Goal: Transaction & Acquisition: Purchase product/service

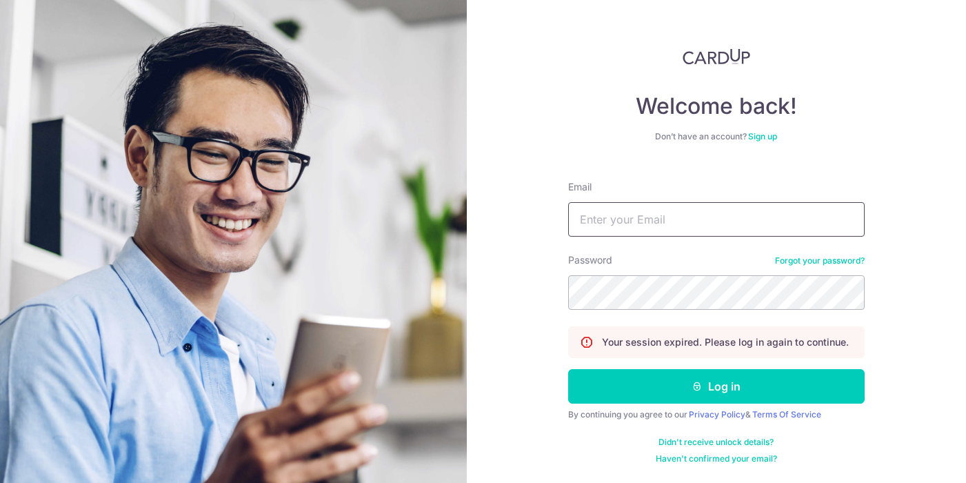
click at [693, 213] on input "Email" at bounding box center [716, 219] width 297 height 34
type input "[EMAIL_ADDRESS][DOMAIN_NAME]"
click at [568, 369] on button "Log in" at bounding box center [716, 386] width 297 height 34
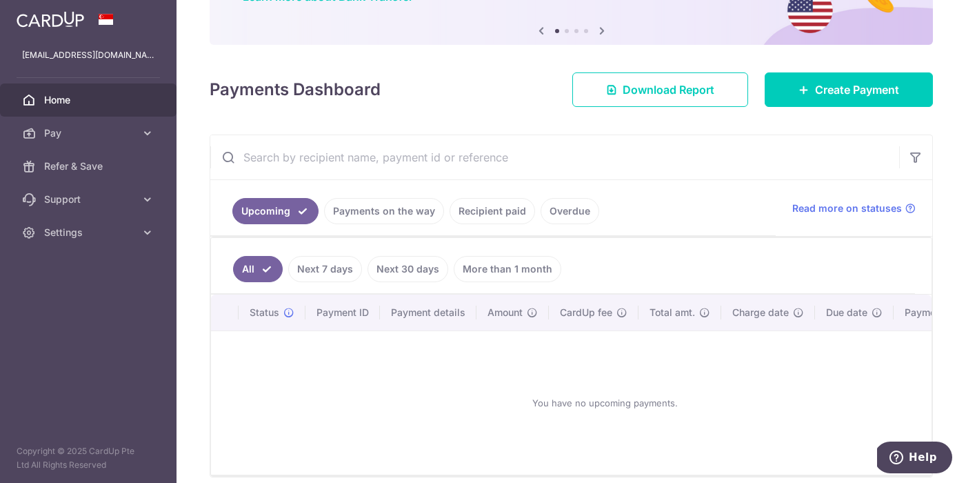
scroll to position [161, 0]
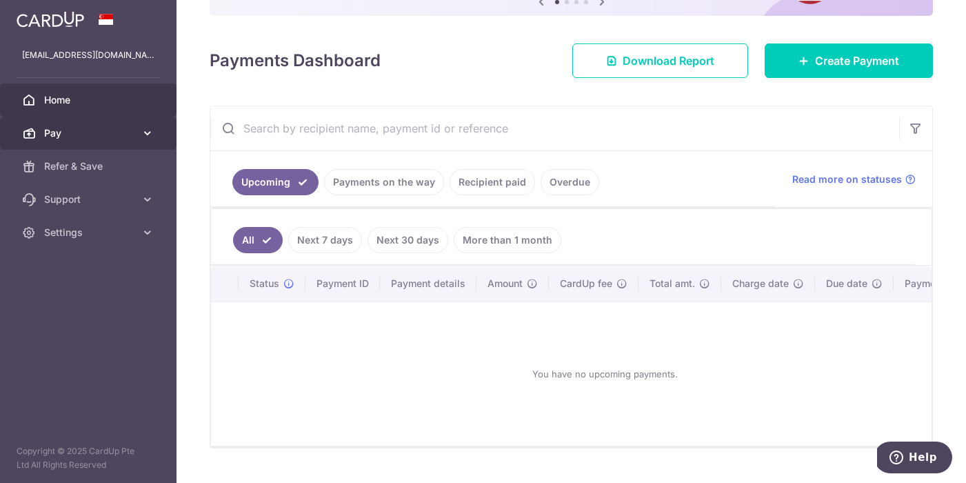
click at [110, 130] on span "Pay" at bounding box center [89, 133] width 91 height 14
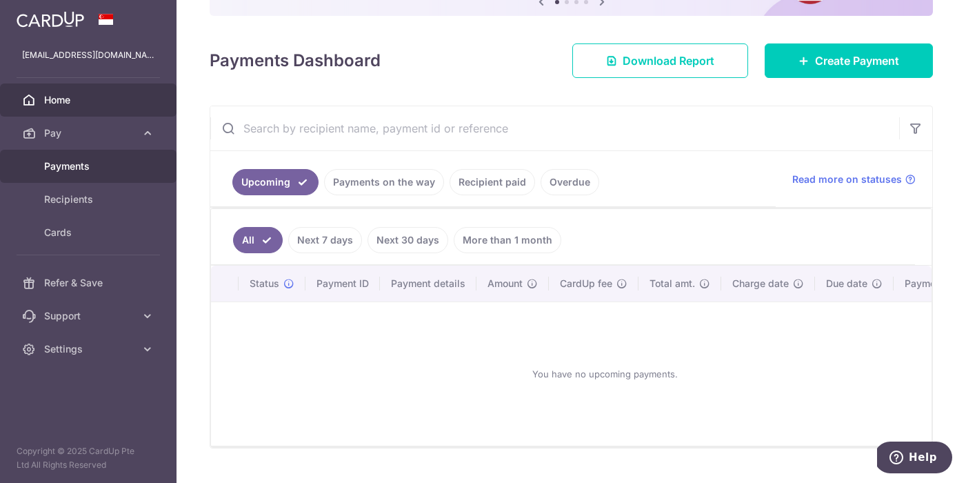
click at [106, 161] on span "Payments" at bounding box center [89, 166] width 91 height 14
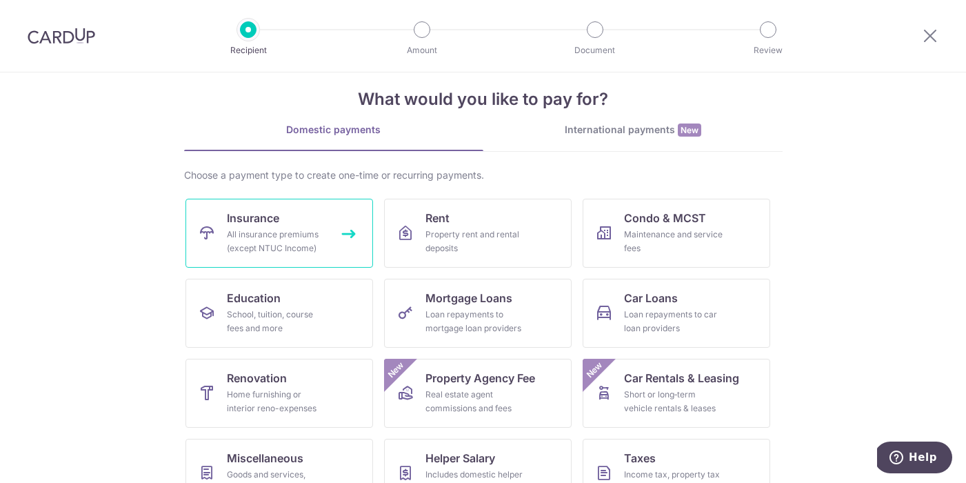
scroll to position [21, 0]
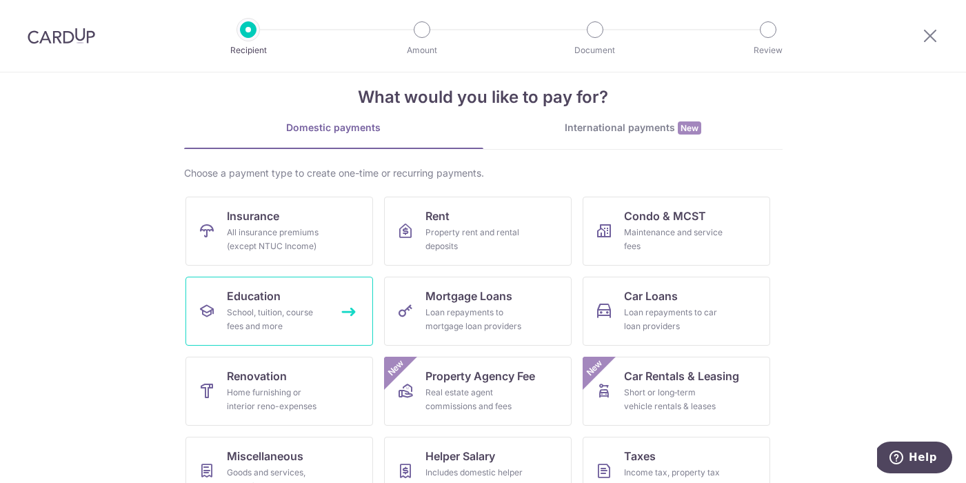
click at [283, 294] on link "Education School, tuition, course fees and more" at bounding box center [280, 311] width 188 height 69
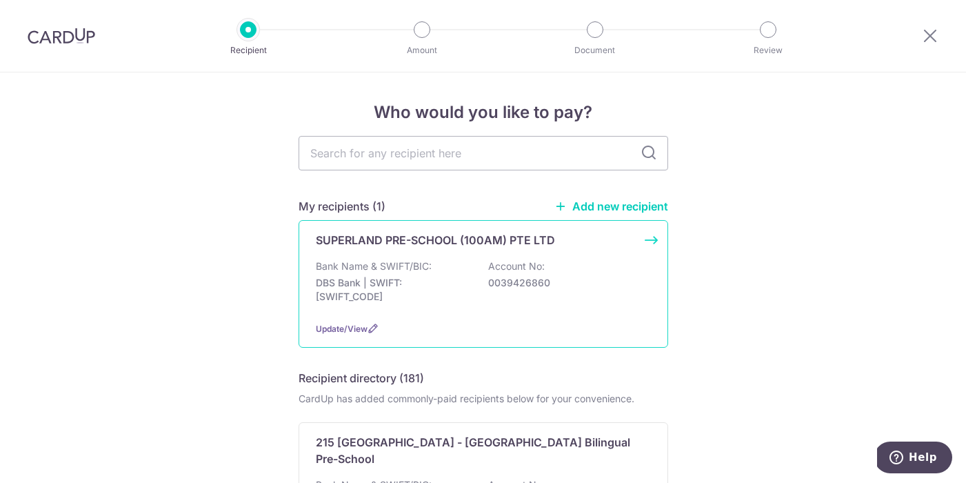
click at [446, 285] on p "DBS Bank | SWIFT: DBSSSGSGXXX" at bounding box center [393, 290] width 155 height 28
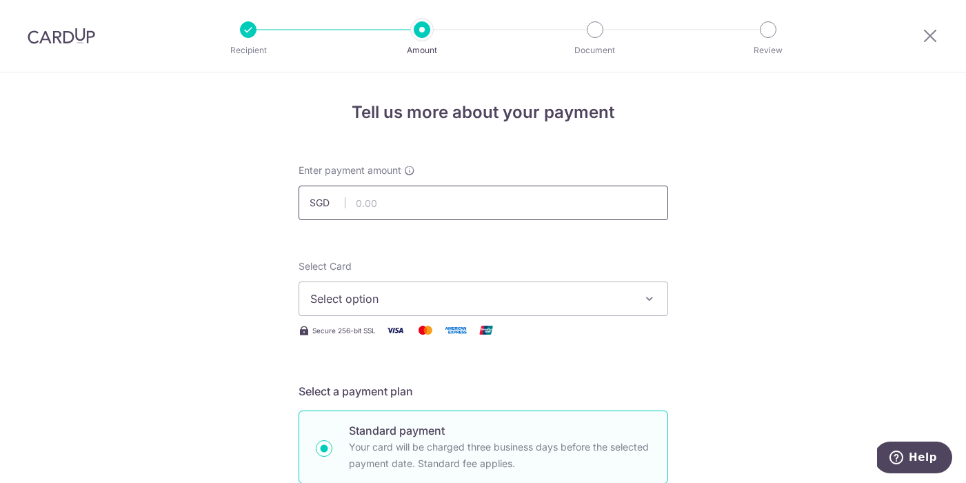
click at [577, 198] on input "text" at bounding box center [484, 203] width 370 height 34
paste input "3,924.00"
type input "3,924.00"
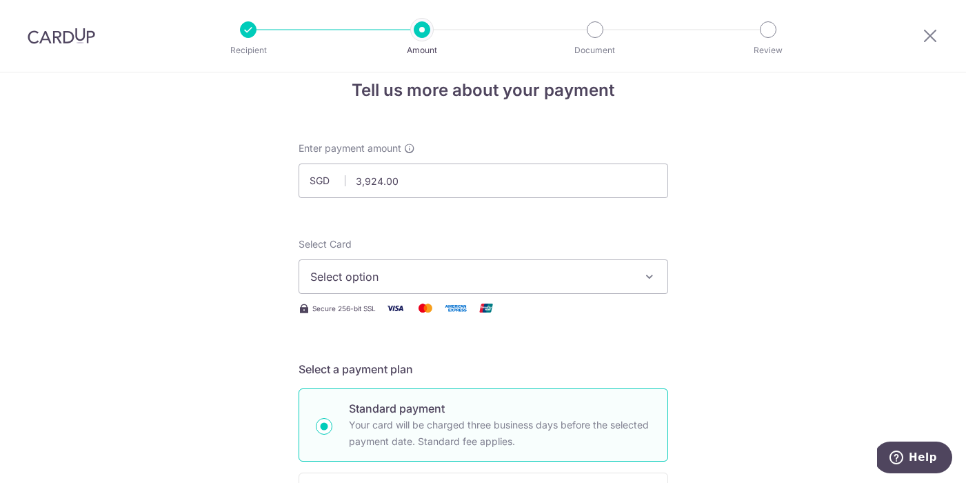
click at [601, 278] on span "Select option" at bounding box center [470, 276] width 321 height 17
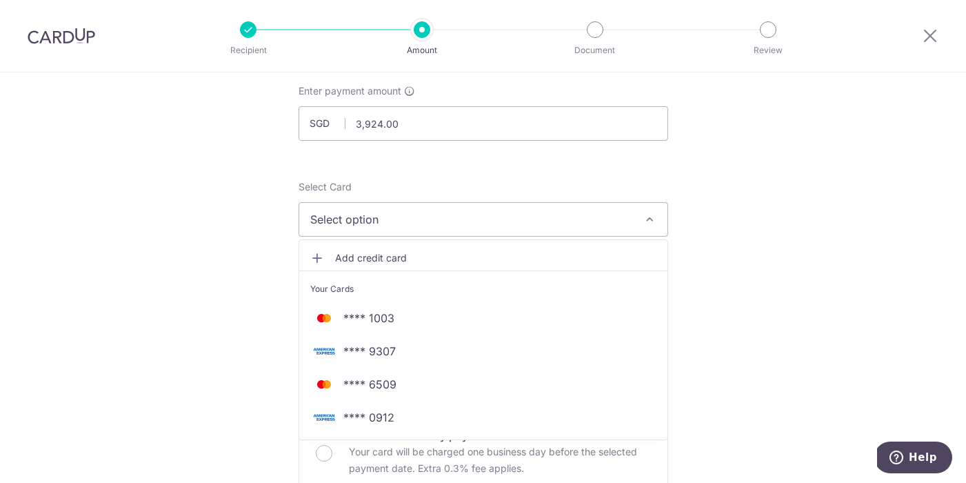
scroll to position [88, 0]
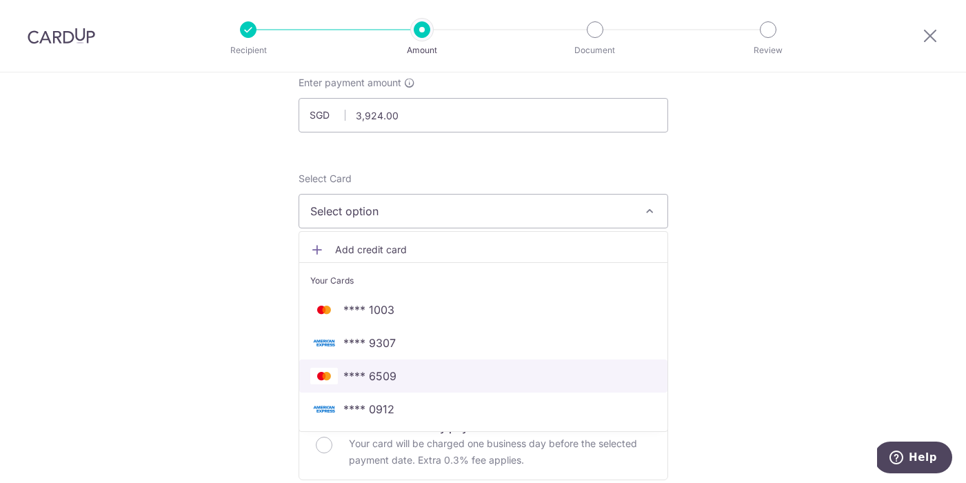
click at [583, 377] on span "**** 6509" at bounding box center [483, 376] width 346 height 17
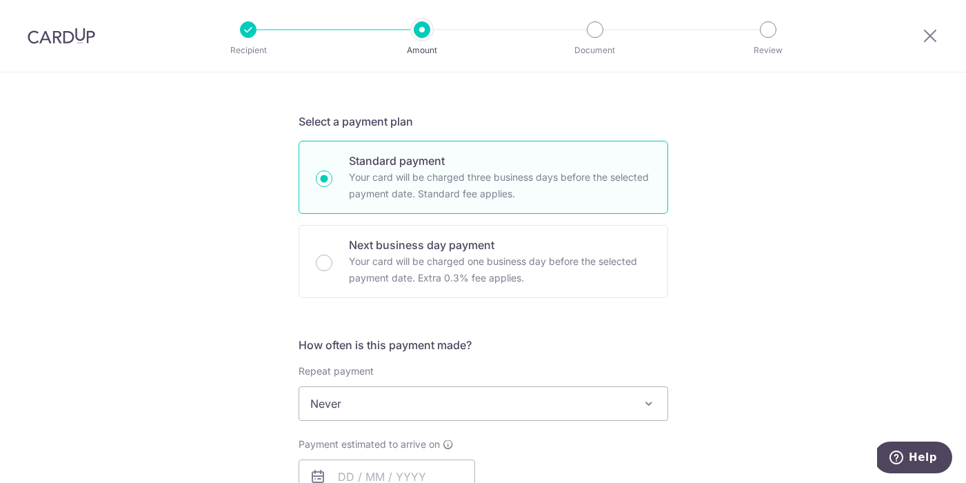
scroll to position [242, 0]
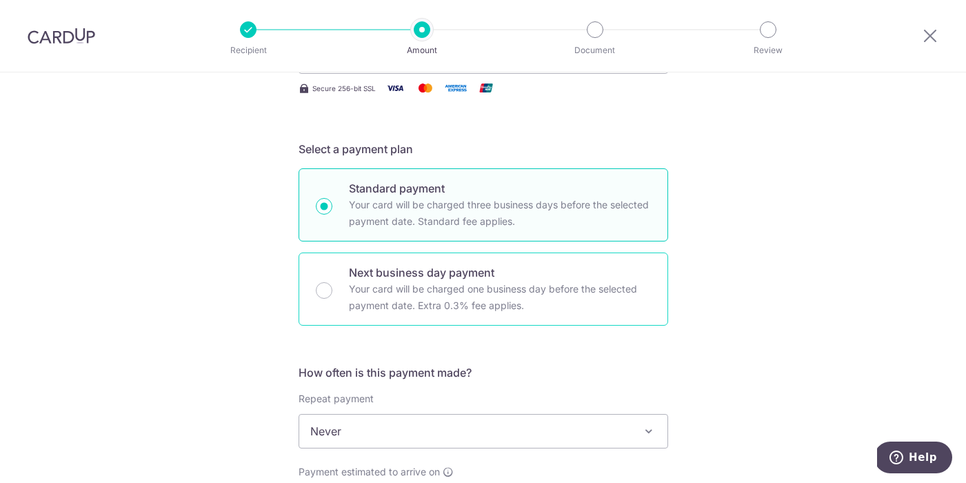
click at [567, 272] on p "Next business day payment" at bounding box center [500, 272] width 302 height 17
click at [332, 282] on input "Next business day payment Your card will be charged one business day before the…" at bounding box center [324, 290] width 17 height 17
radio input "false"
radio input "true"
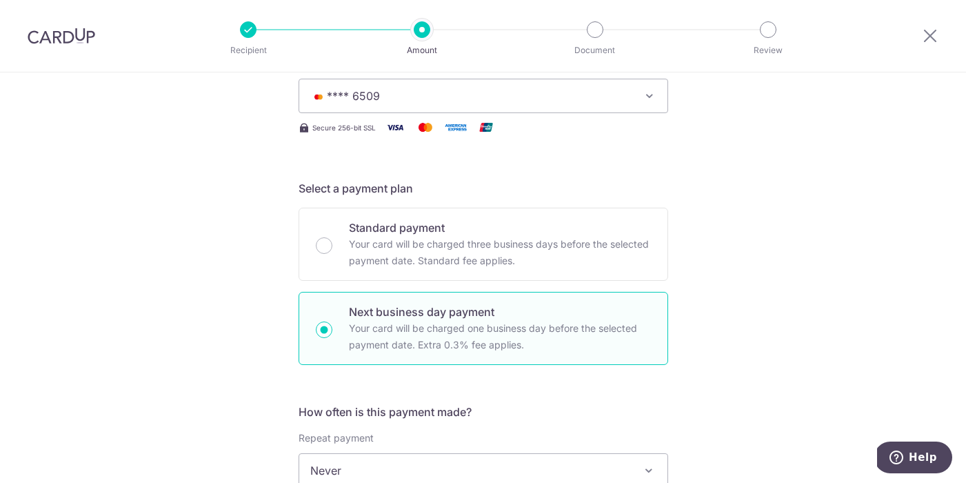
scroll to position [171, 0]
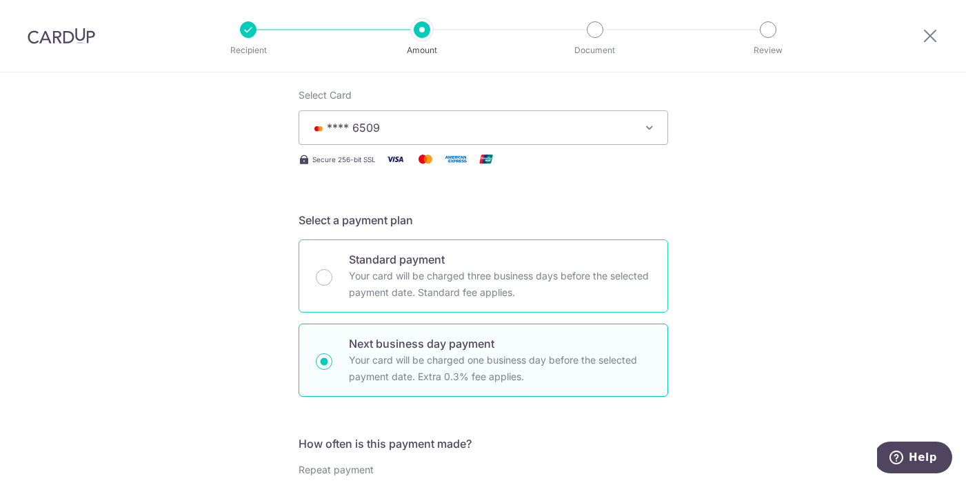
click at [575, 264] on p "Standard payment" at bounding box center [500, 259] width 302 height 17
click at [332, 269] on input "Standard payment Your card will be charged three business days before the selec…" at bounding box center [324, 277] width 17 height 17
radio input "true"
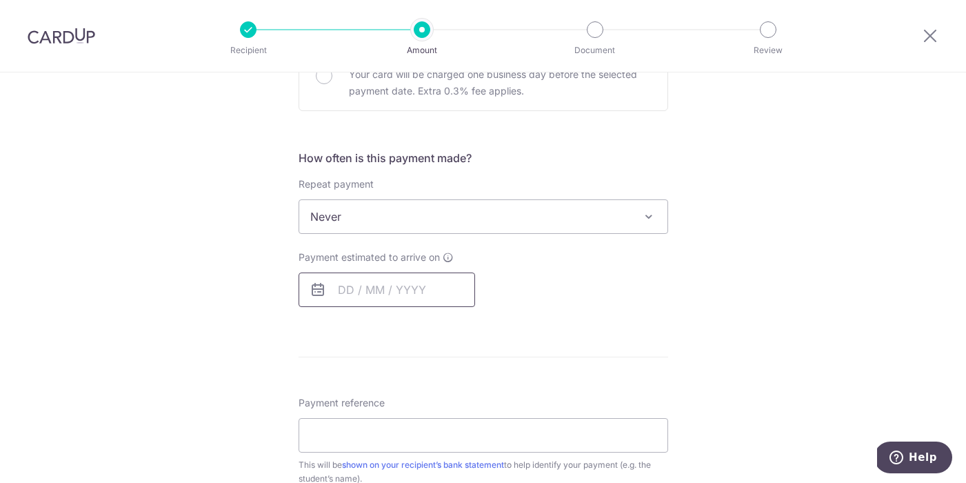
scroll to position [461, 0]
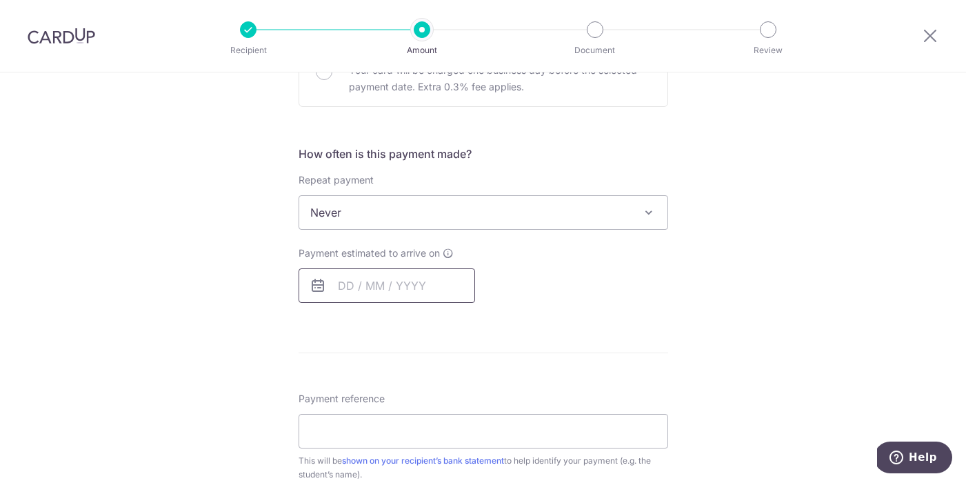
click at [355, 281] on input "text" at bounding box center [387, 285] width 177 height 34
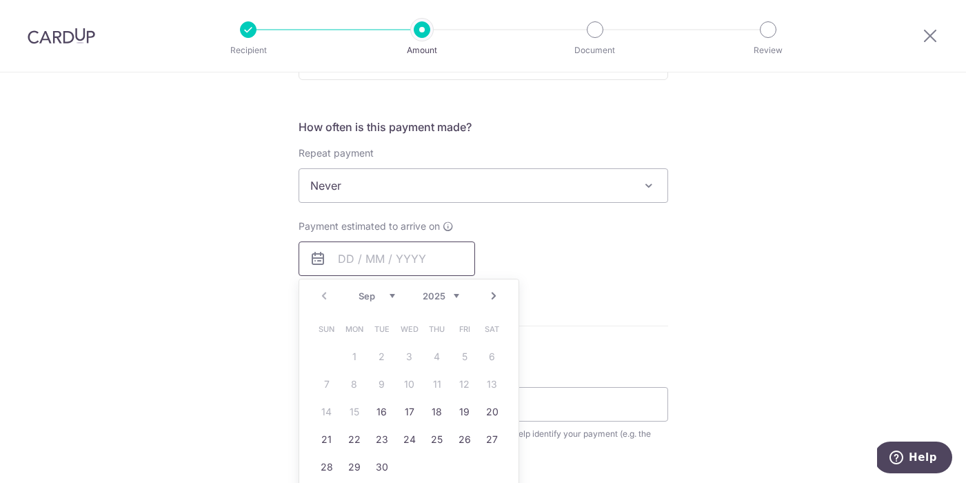
scroll to position [495, 0]
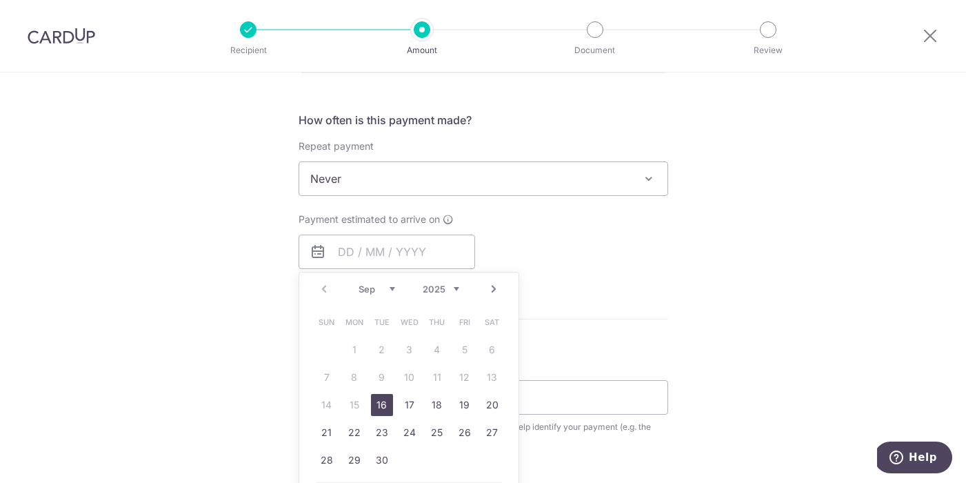
click at [383, 402] on link "16" at bounding box center [382, 405] width 22 height 22
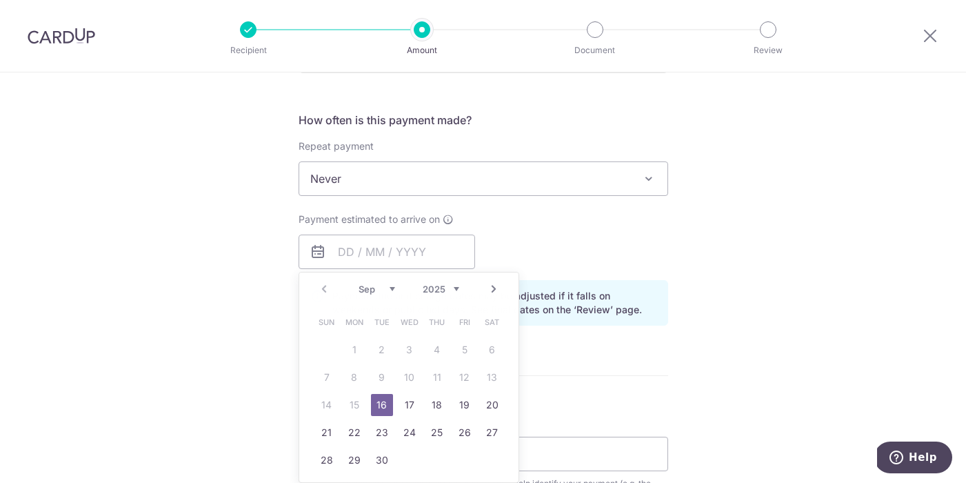
type input "[DATE]"
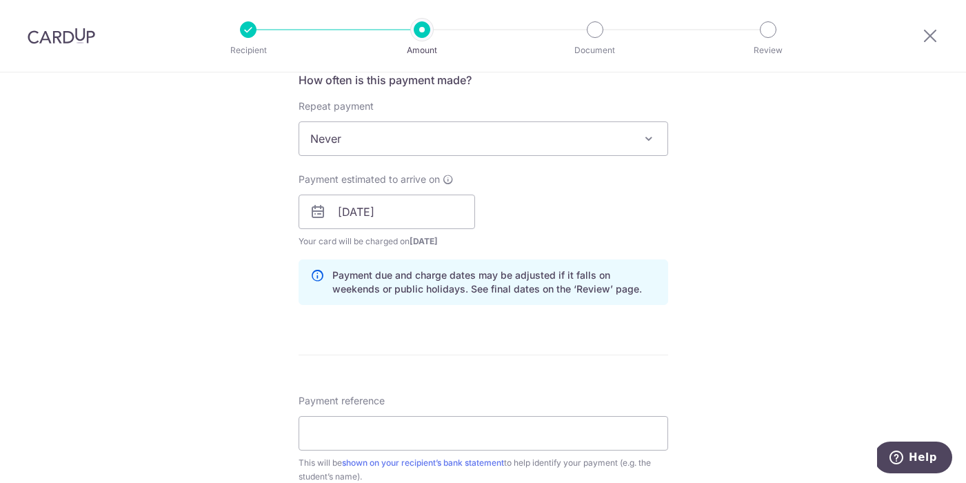
scroll to position [753, 0]
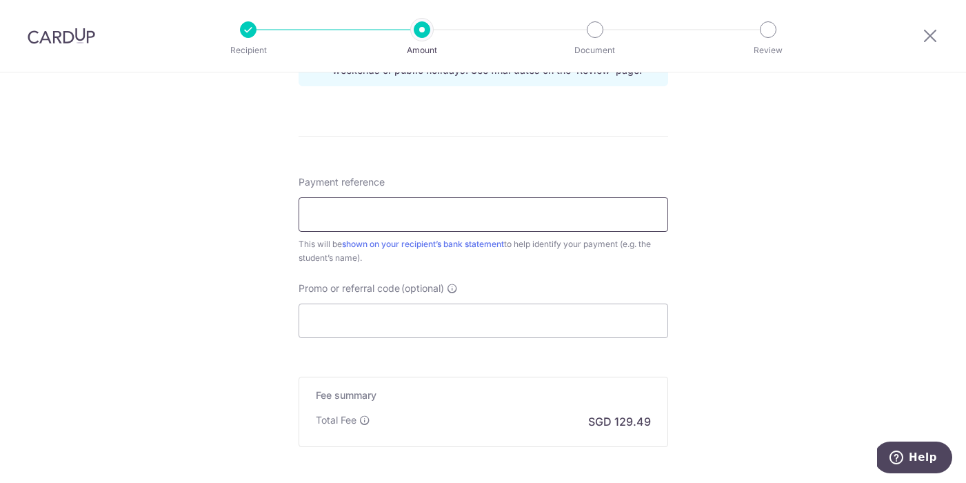
click at [411, 215] on input "Payment reference" at bounding box center [484, 214] width 370 height 34
paste input "13783"
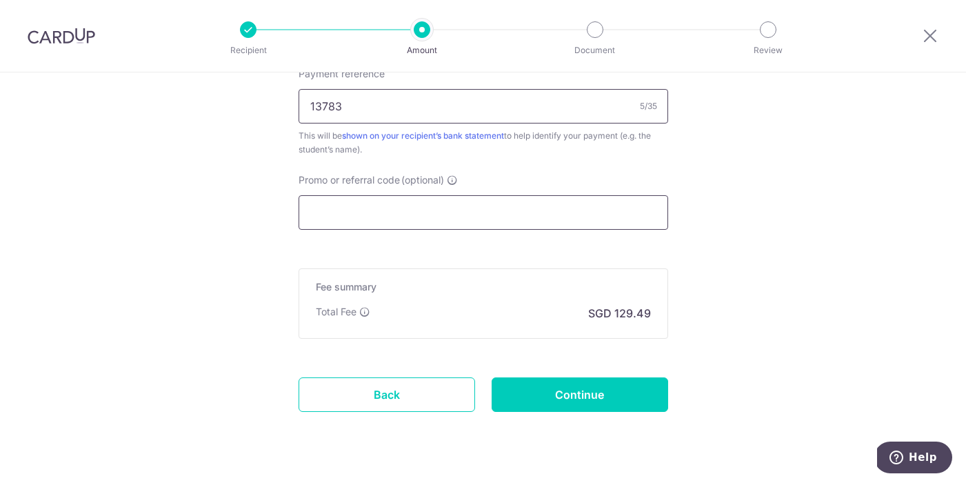
scroll to position [894, 0]
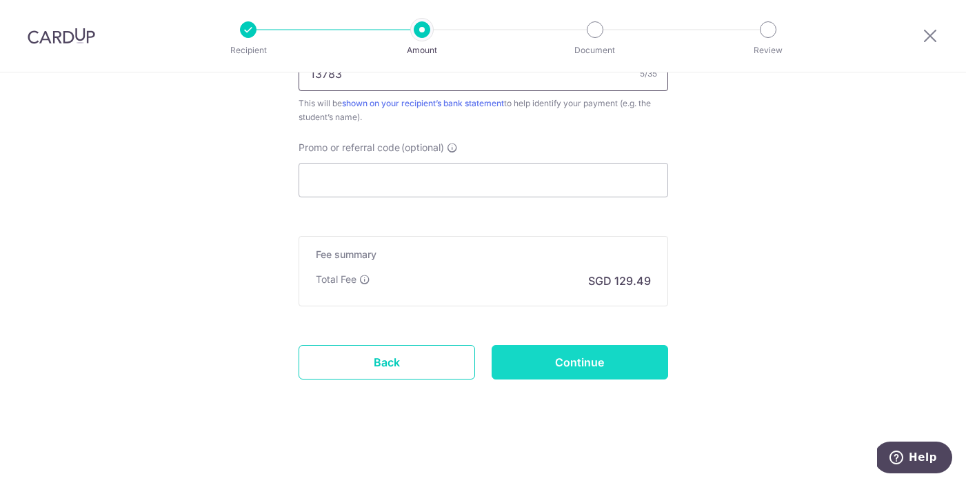
type input "13783"
click at [600, 358] on input "Continue" at bounding box center [580, 362] width 177 height 34
type input "Create Schedule"
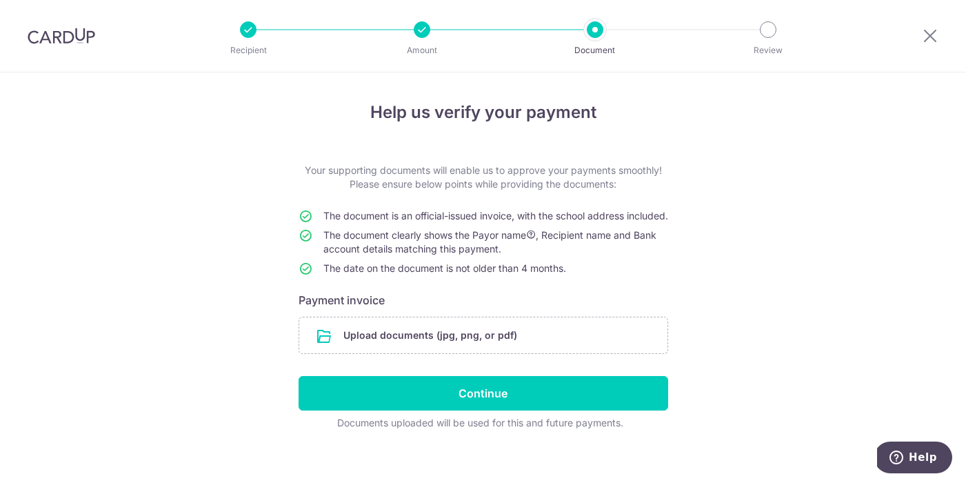
click at [844, 291] on div "Help us verify your payment Your supporting documents will enable us to approve…" at bounding box center [483, 283] width 966 height 422
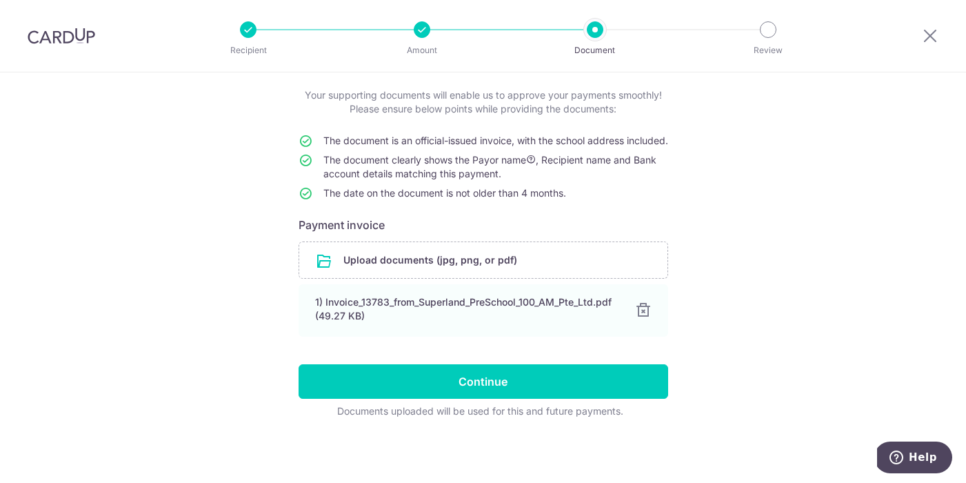
scroll to position [89, 0]
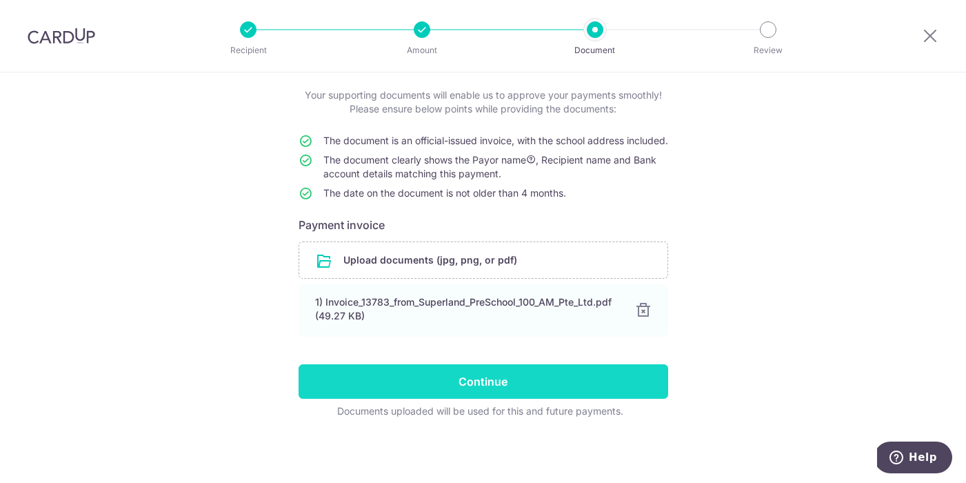
click at [475, 377] on input "Continue" at bounding box center [484, 381] width 370 height 34
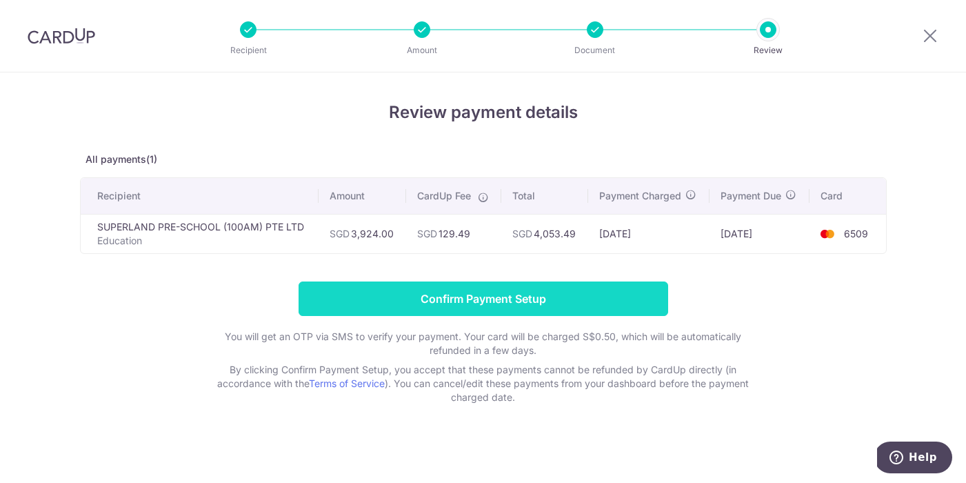
click at [579, 296] on input "Confirm Payment Setup" at bounding box center [484, 298] width 370 height 34
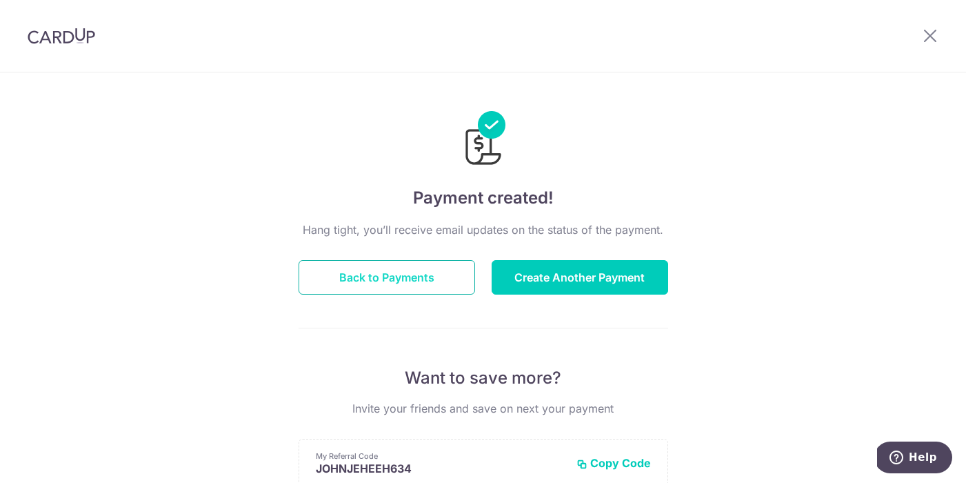
click at [381, 260] on button "Back to Payments" at bounding box center [387, 277] width 177 height 34
